Goal: Find specific page/section: Find specific page/section

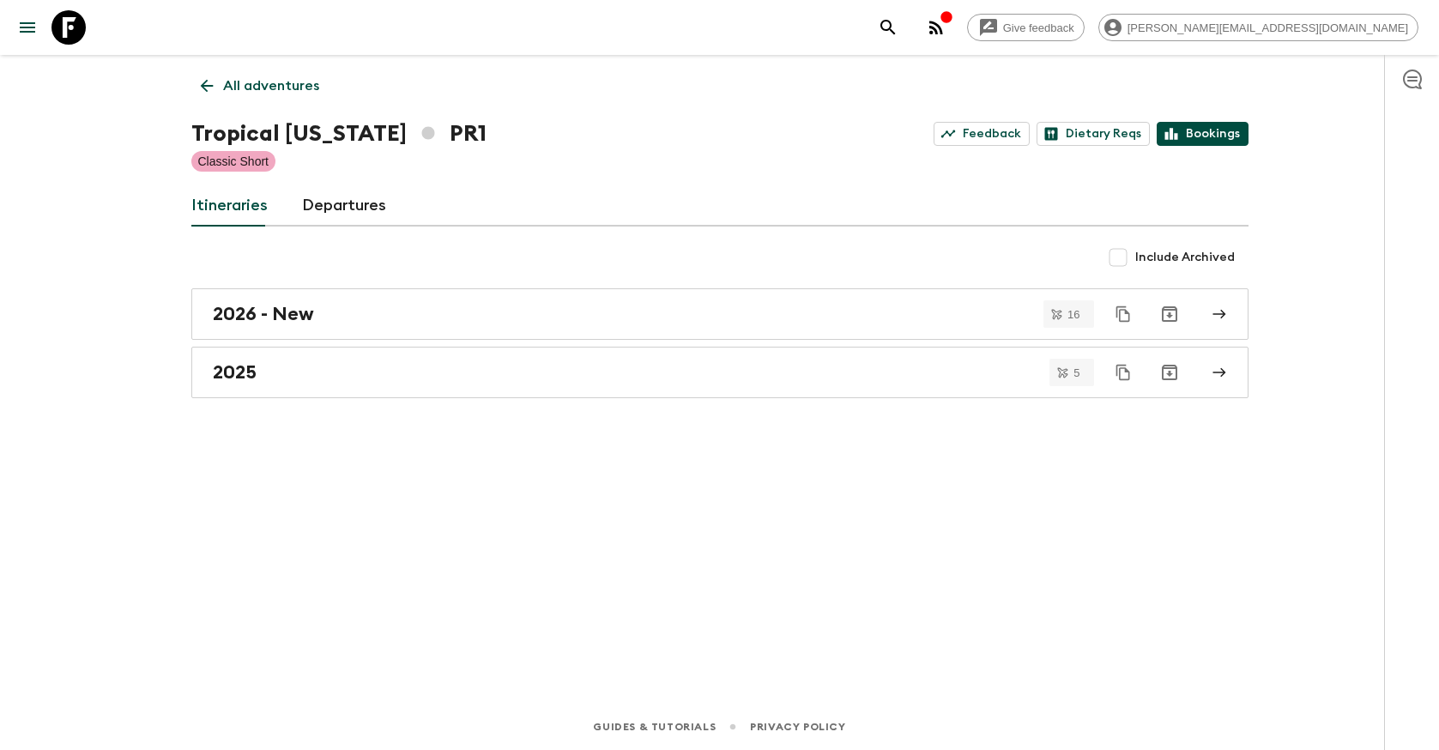
click at [1246, 136] on link "Bookings" at bounding box center [1202, 134] width 92 height 24
click at [297, 77] on p "All adventures" at bounding box center [271, 85] width 96 height 21
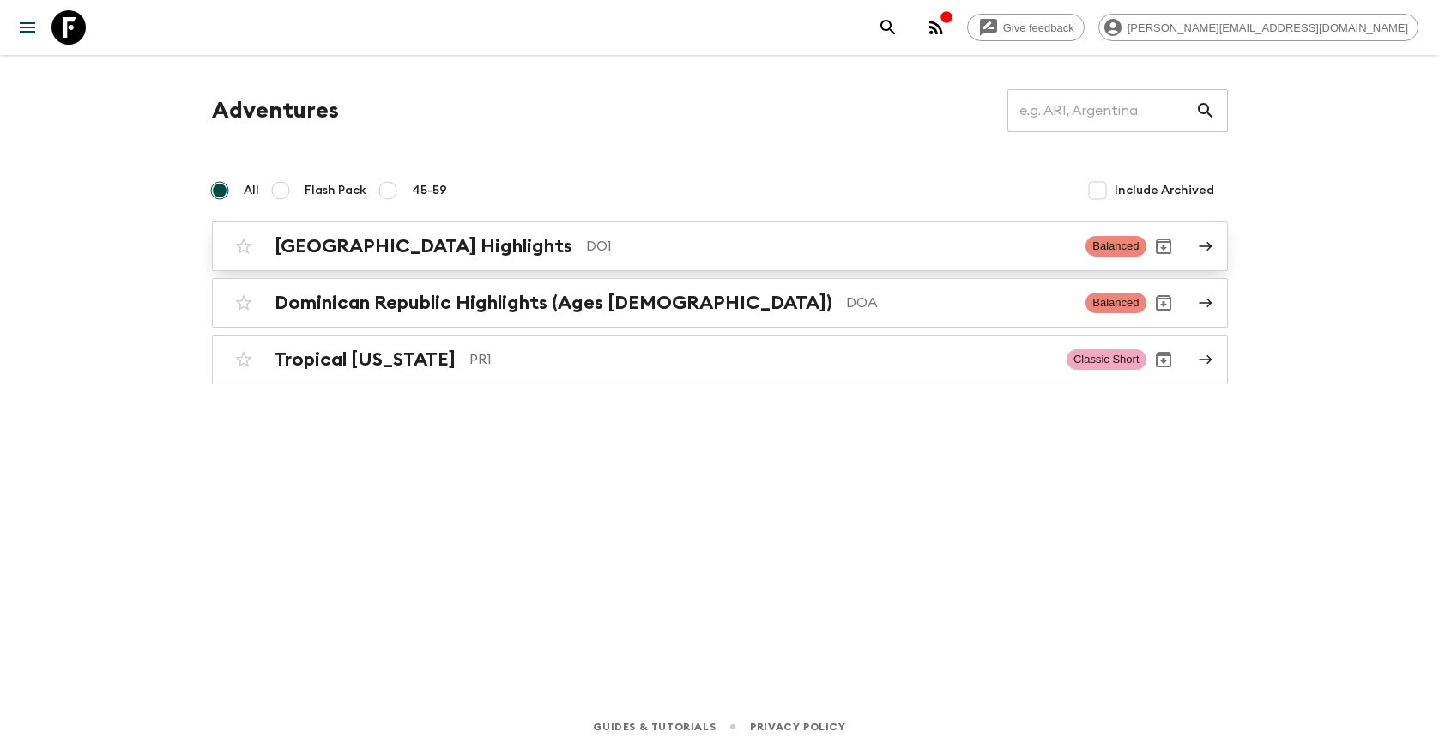
click at [486, 260] on div "[GEOGRAPHIC_DATA] Highlights DO1 Balanced" at bounding box center [686, 246] width 920 height 34
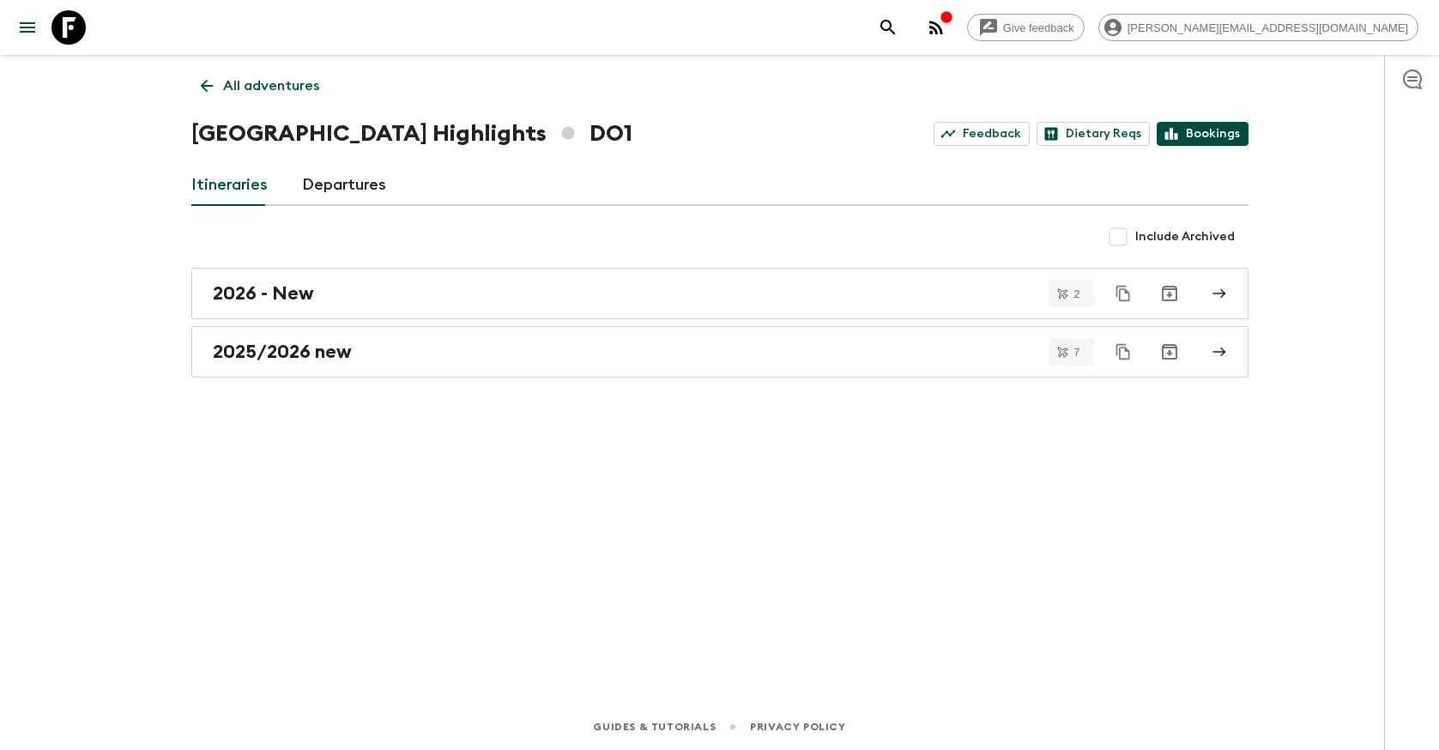
click at [1230, 141] on link "Bookings" at bounding box center [1202, 134] width 92 height 24
click at [955, 130] on icon at bounding box center [947, 133] width 15 height 15
